Goal: Find contact information: Find contact information

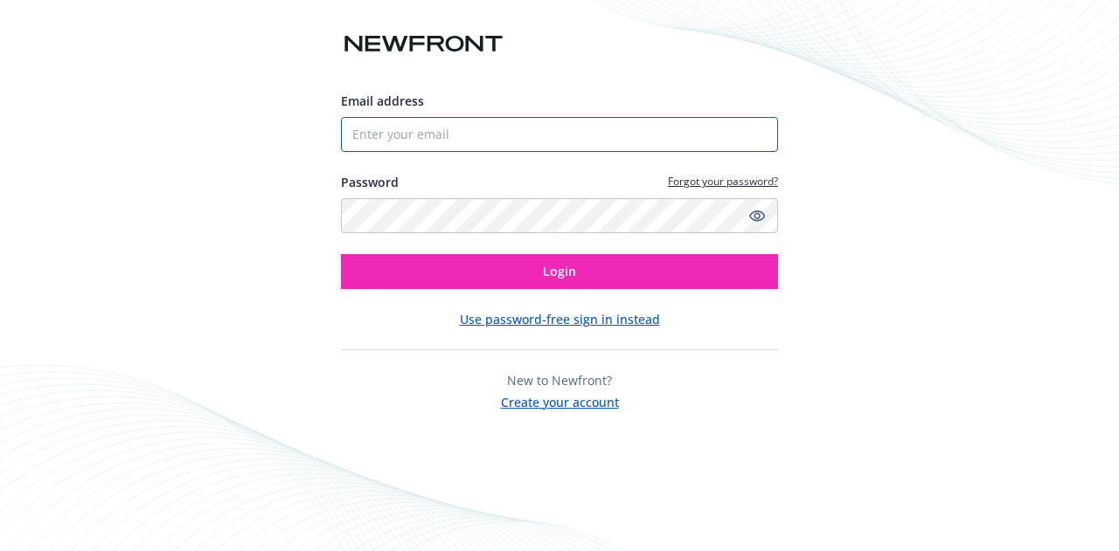
click at [435, 136] on input "Email address" at bounding box center [559, 134] width 437 height 35
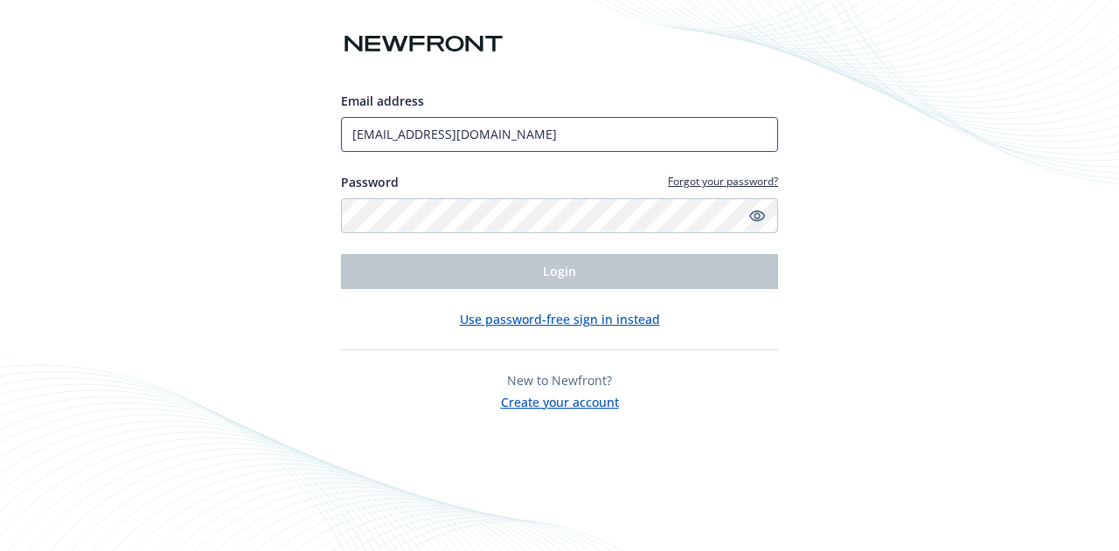
type input "[EMAIL_ADDRESS][DOMAIN_NAME]"
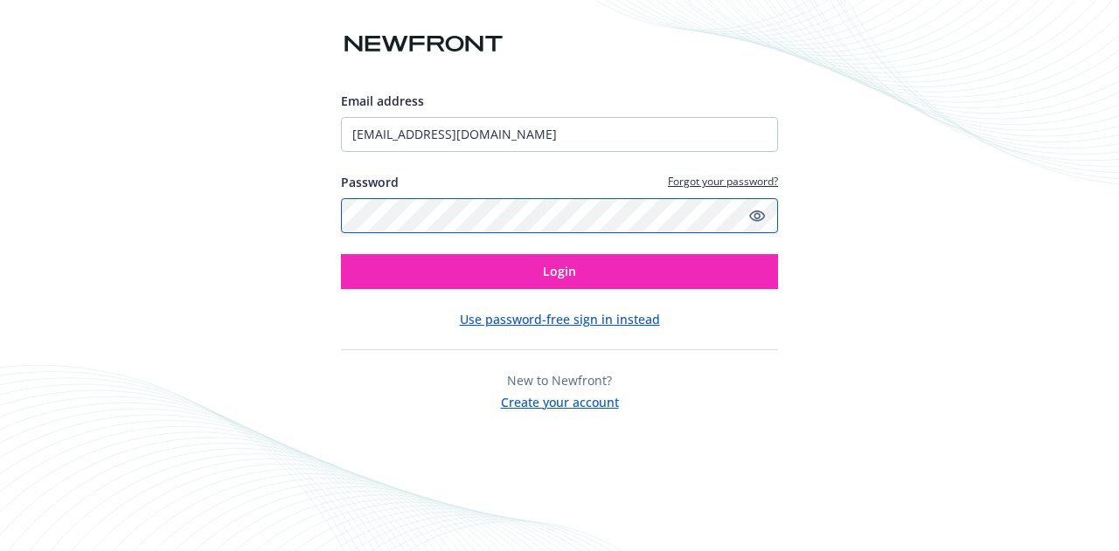
click at [341, 254] on button "Login" at bounding box center [559, 271] width 437 height 35
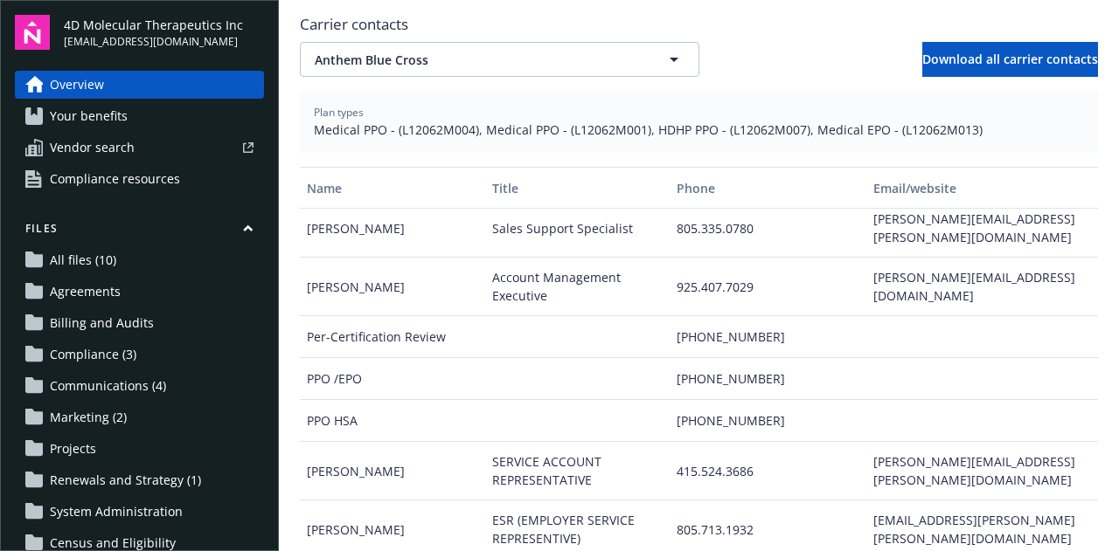
scroll to position [225, 0]
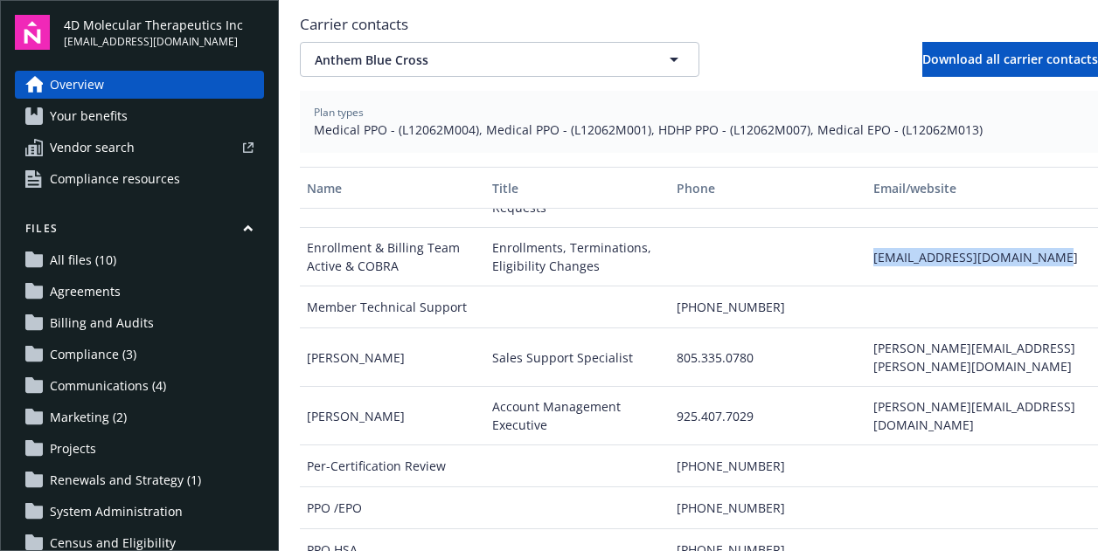
drag, startPoint x: 842, startPoint y: 235, endPoint x: 1033, endPoint y: 243, distance: 190.7
click at [1033, 243] on div "Enrollment & Billing Team Active & COBRA Enrollments, Terminations, Eligibility…" at bounding box center [699, 257] width 798 height 59
copy div "[EMAIL_ADDRESS][DOMAIN_NAME]"
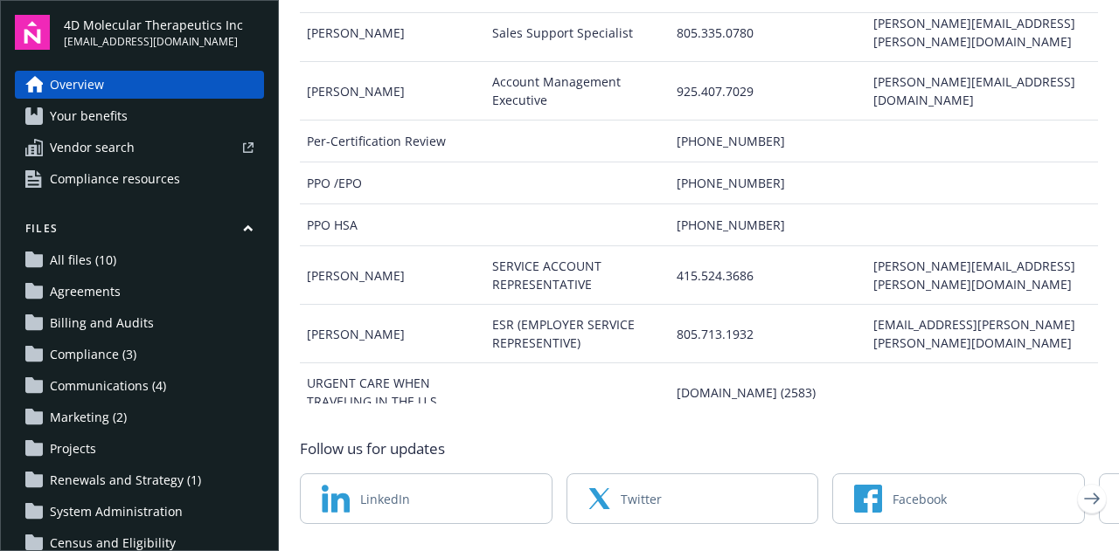
scroll to position [855, 0]
